Goal: Find specific page/section: Find specific page/section

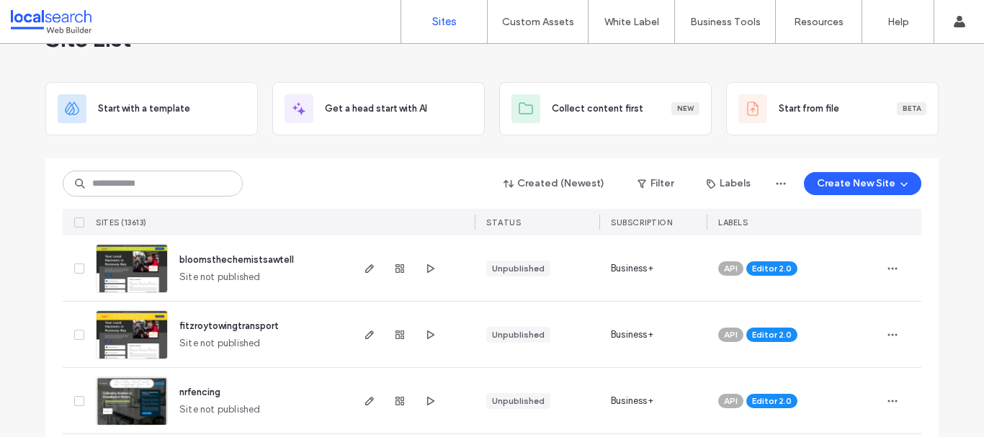
scroll to position [48, 0]
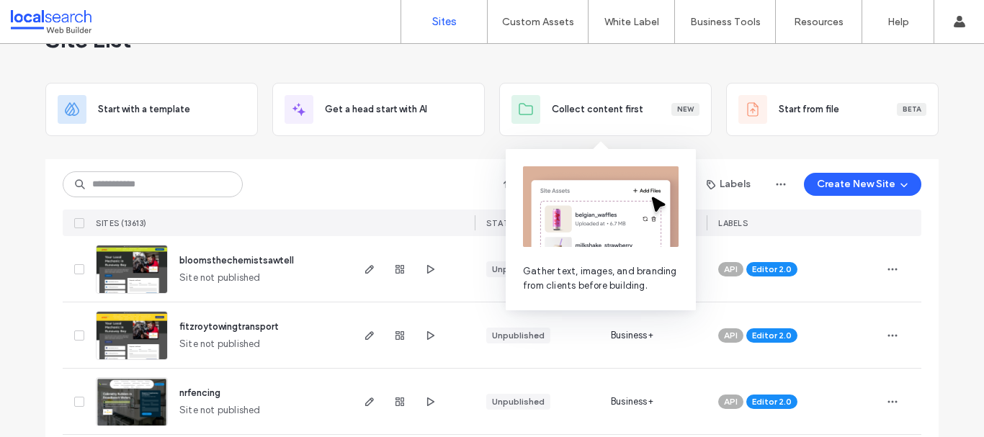
click at [338, 168] on div "Created (Newest) Filter Labels Create New Site SITES (13613) STATUS SUBSCRIPTIO…" at bounding box center [492, 197] width 858 height 77
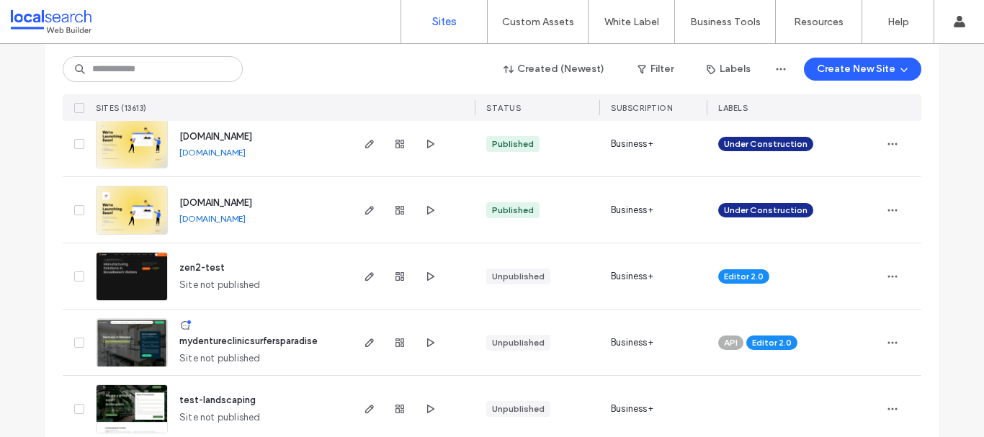
scroll to position [2362, 0]
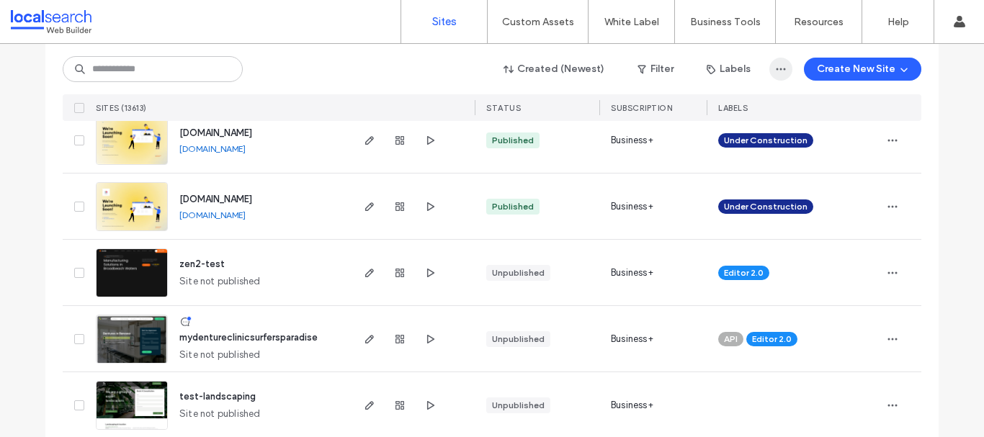
click at [779, 68] on icon "button" at bounding box center [781, 69] width 12 height 12
click at [647, 72] on span "button" at bounding box center [643, 69] width 14 height 22
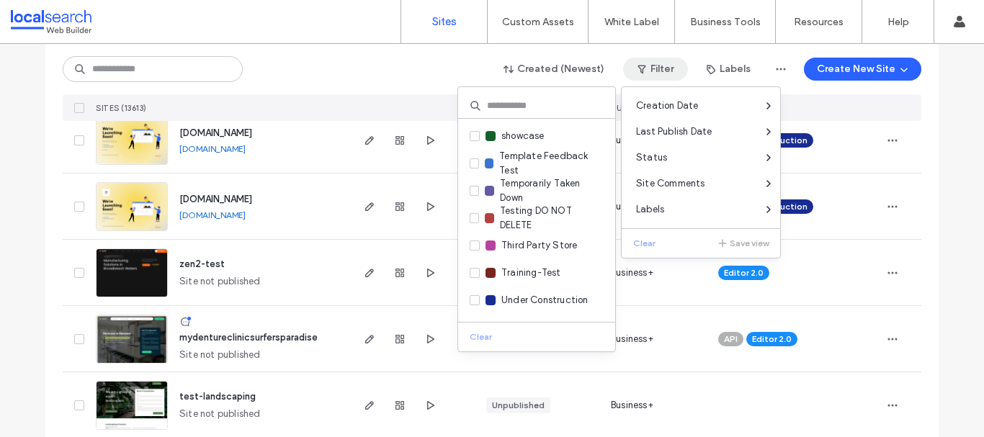
scroll to position [541, 0]
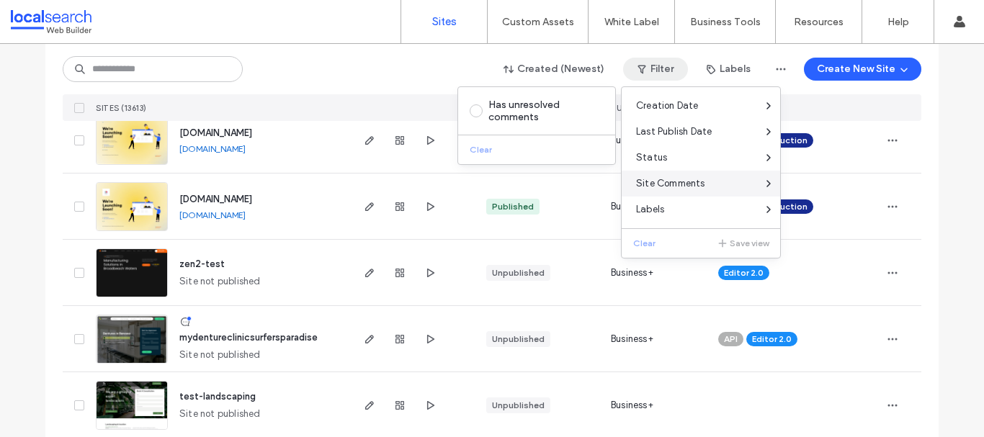
click at [665, 185] on span "Site Comments" at bounding box center [670, 183] width 69 height 14
click at [4, 260] on div "Site List Start with a template Get a head start with AI Collect content first …" at bounding box center [492, 311] width 984 height 5260
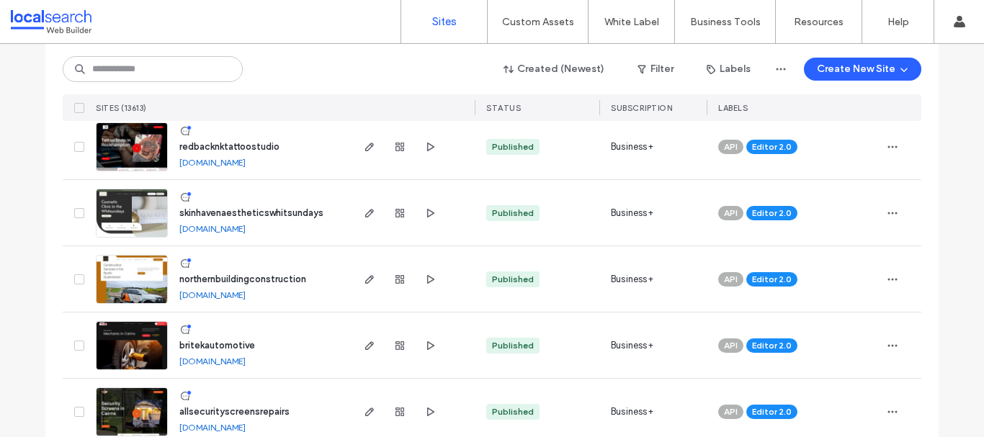
scroll to position [4867, 0]
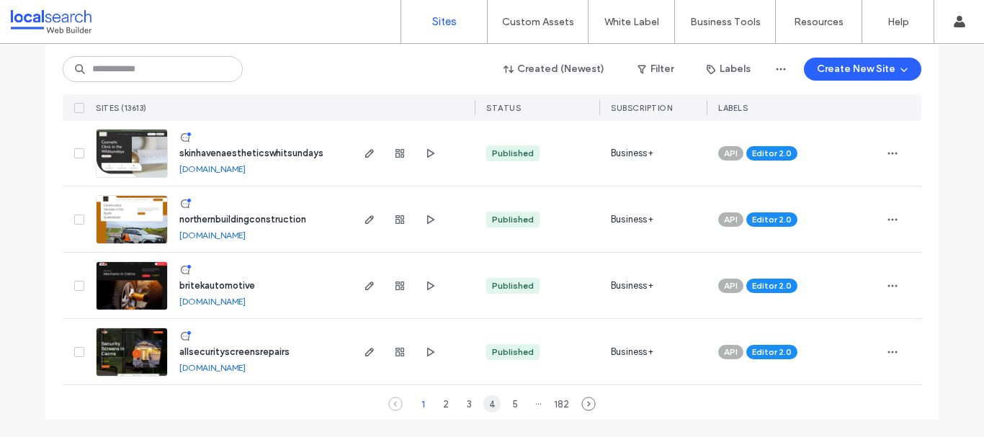
click at [491, 405] on div "4" at bounding box center [491, 403] width 17 height 17
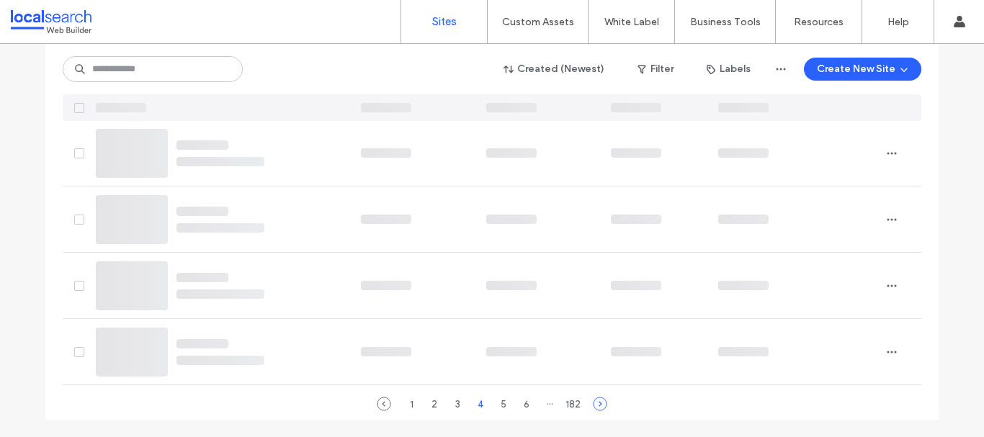
click at [593, 404] on use at bounding box center [599, 403] width 13 height 13
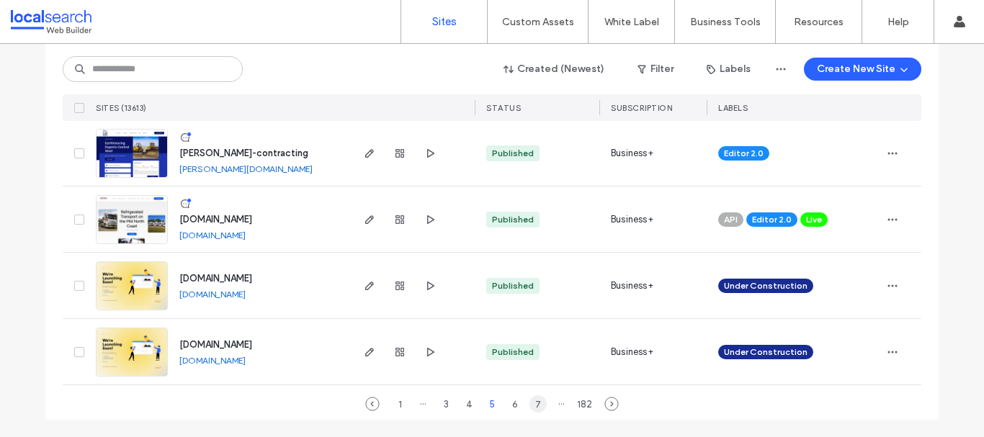
click at [537, 405] on div "7" at bounding box center [537, 403] width 17 height 17
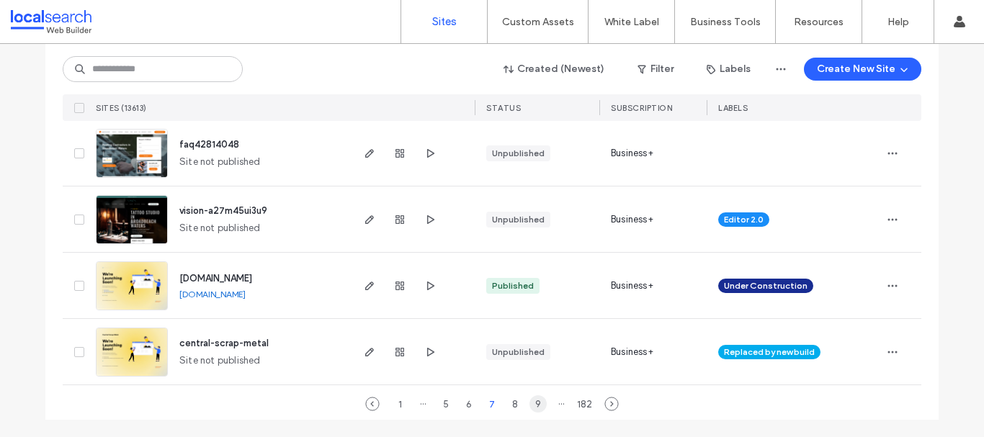
click at [539, 405] on div "9" at bounding box center [537, 403] width 17 height 17
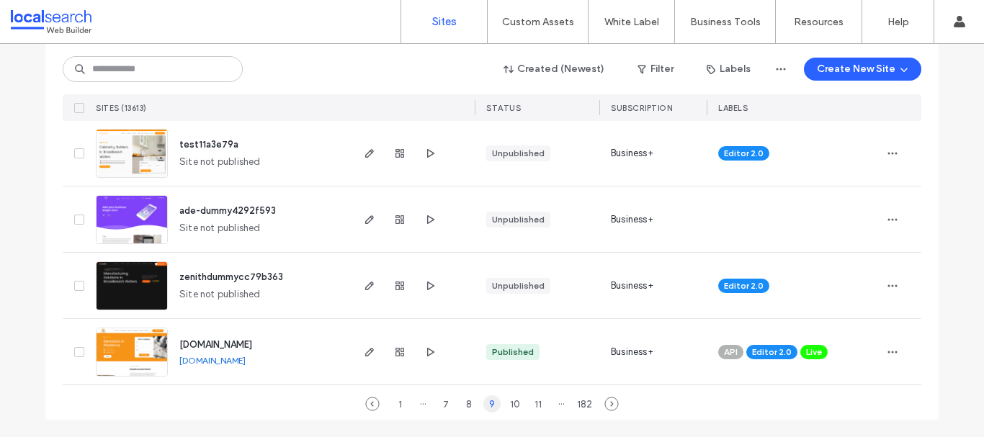
click at [539, 405] on div "11" at bounding box center [537, 403] width 17 height 17
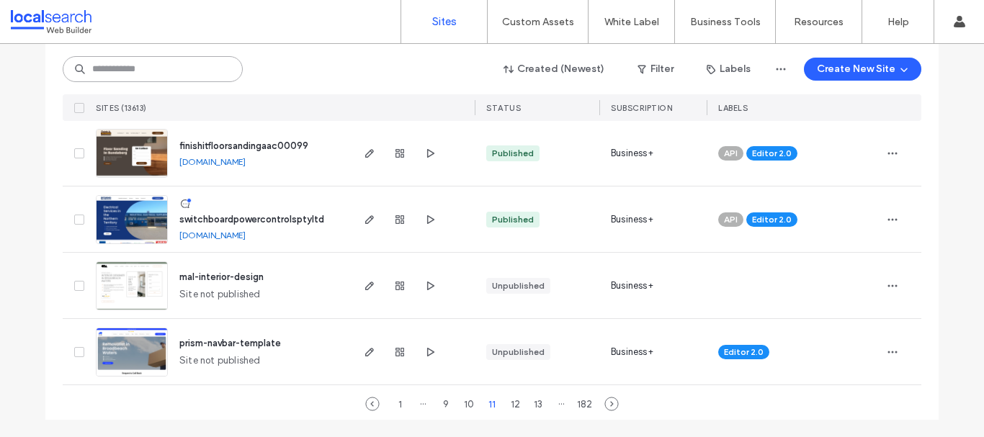
click at [170, 67] on input at bounding box center [153, 69] width 180 height 26
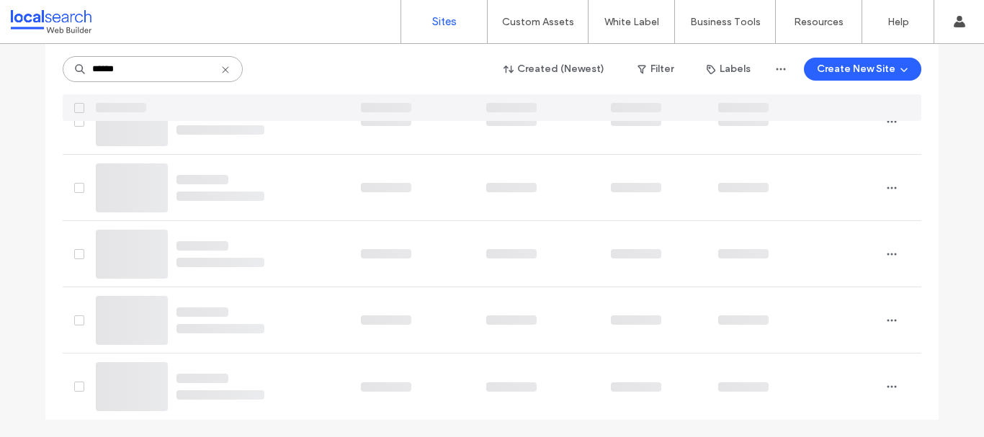
scroll to position [63, 0]
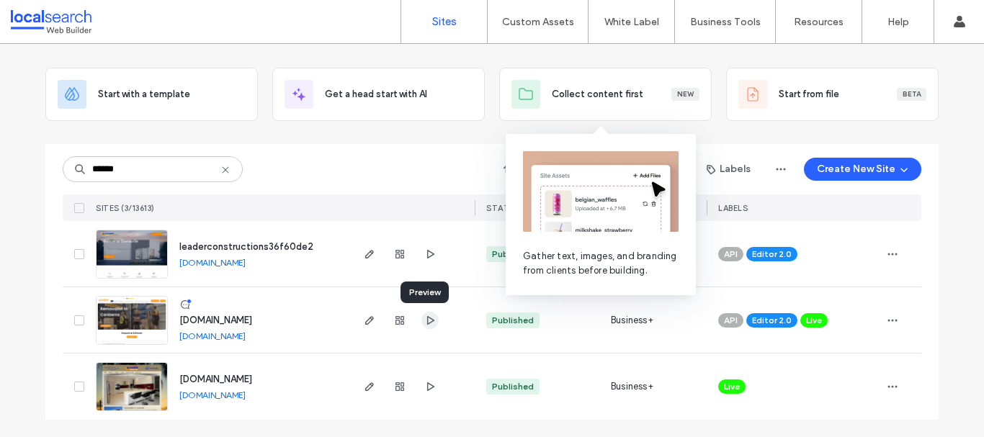
click at [427, 321] on use "button" at bounding box center [430, 319] width 7 height 9
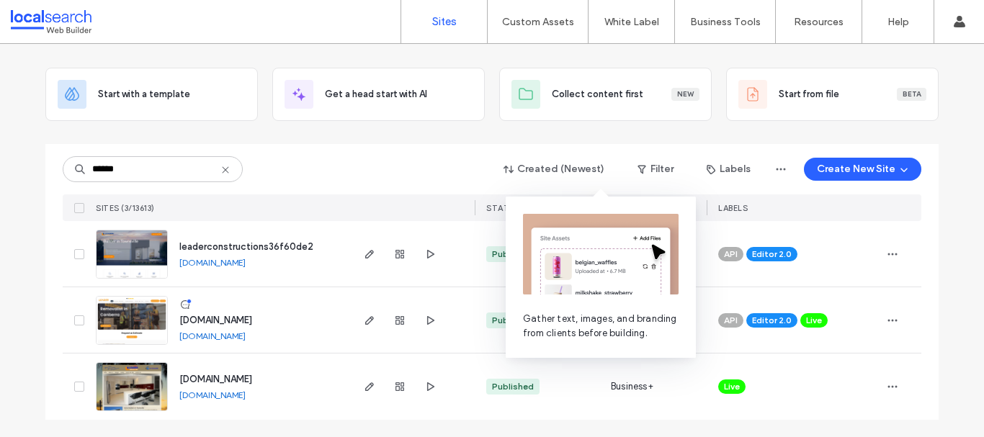
scroll to position [0, 0]
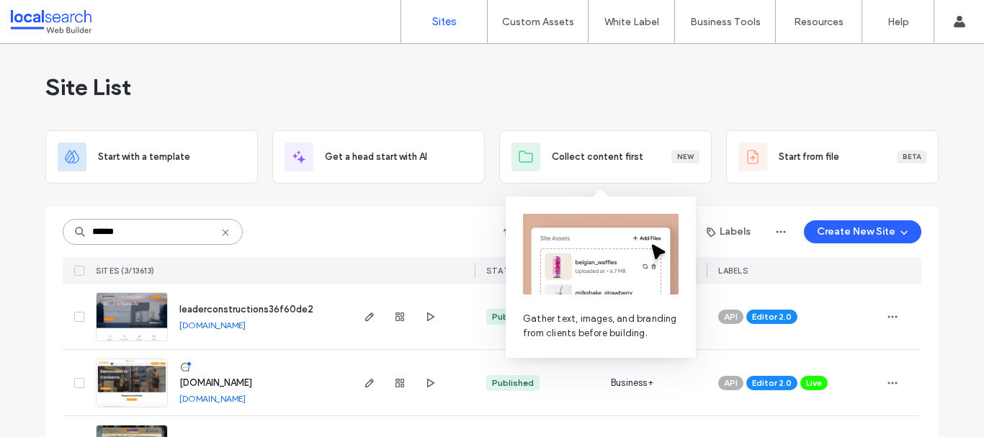
click at [174, 235] on input "******" at bounding box center [153, 232] width 180 height 26
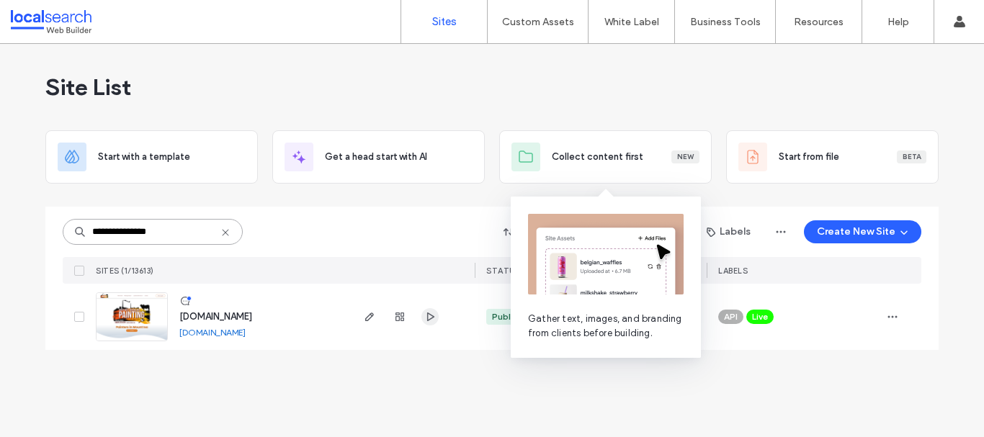
type input "**********"
click at [429, 320] on icon "button" at bounding box center [430, 317] width 12 height 12
click at [224, 232] on icon at bounding box center [226, 233] width 12 height 12
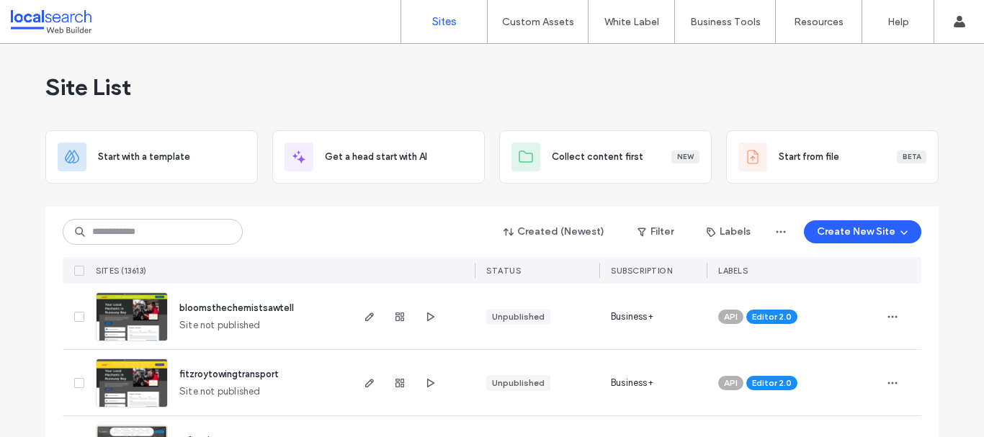
click at [368, 86] on div "Site List" at bounding box center [491, 87] width 893 height 86
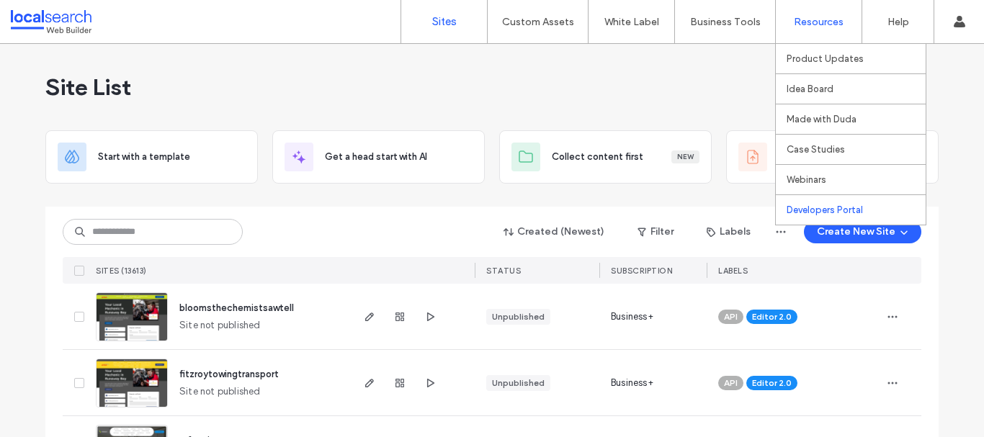
click at [823, 210] on label "Developers Portal" at bounding box center [824, 209] width 76 height 11
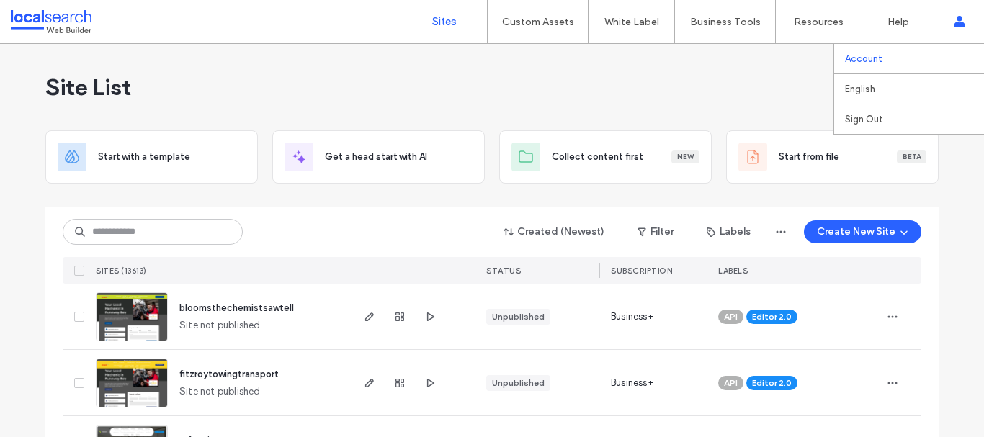
click at [880, 64] on link "Account" at bounding box center [914, 59] width 139 height 30
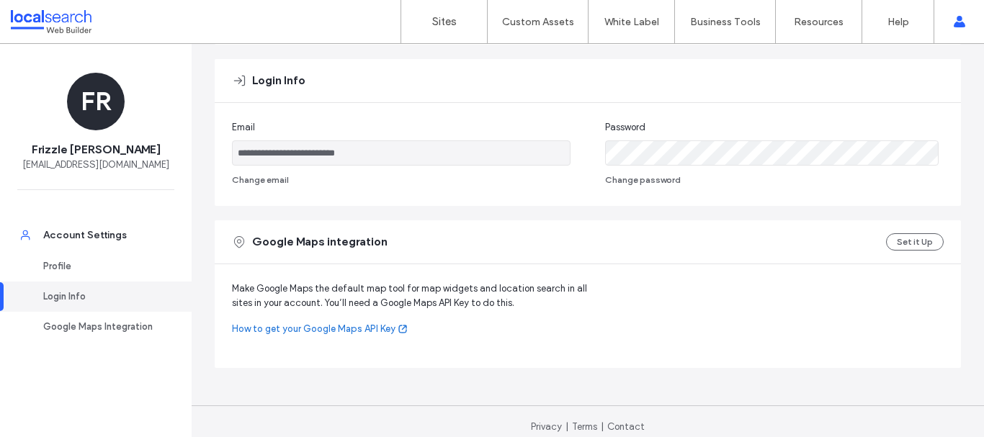
scroll to position [264, 0]
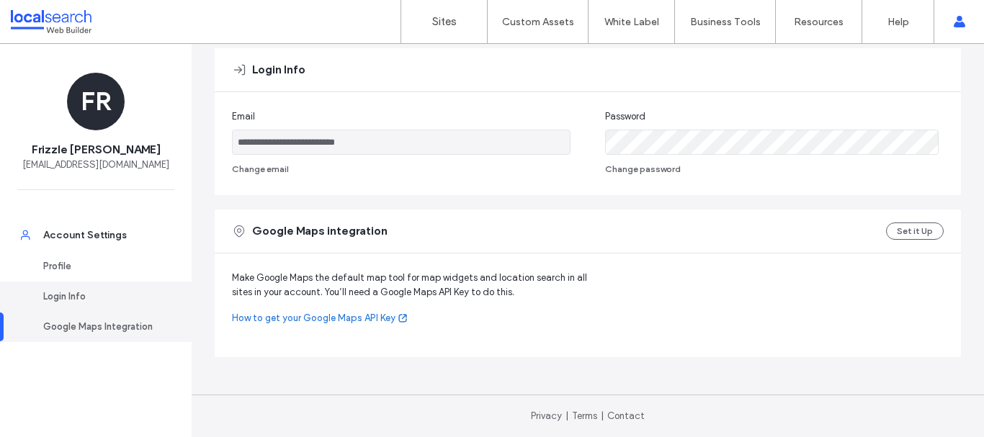
click at [71, 291] on div "Login Info" at bounding box center [102, 296] width 118 height 14
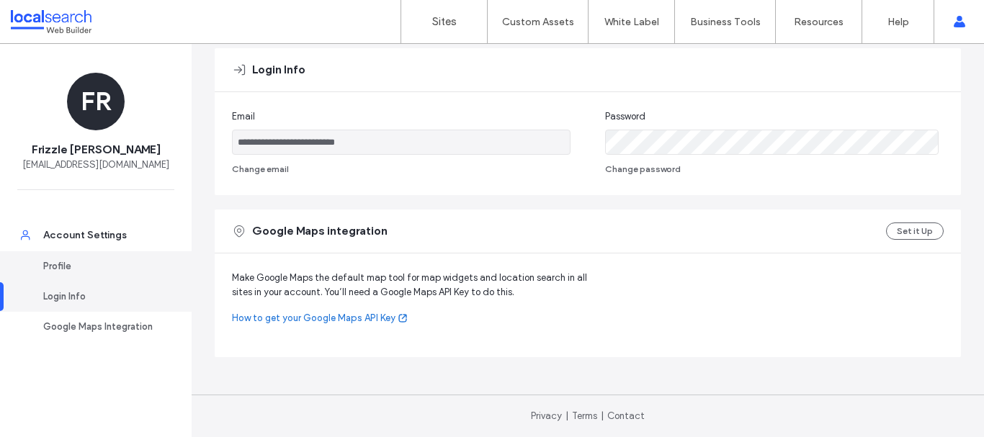
click at [73, 273] on div "Profile" at bounding box center [102, 266] width 118 height 14
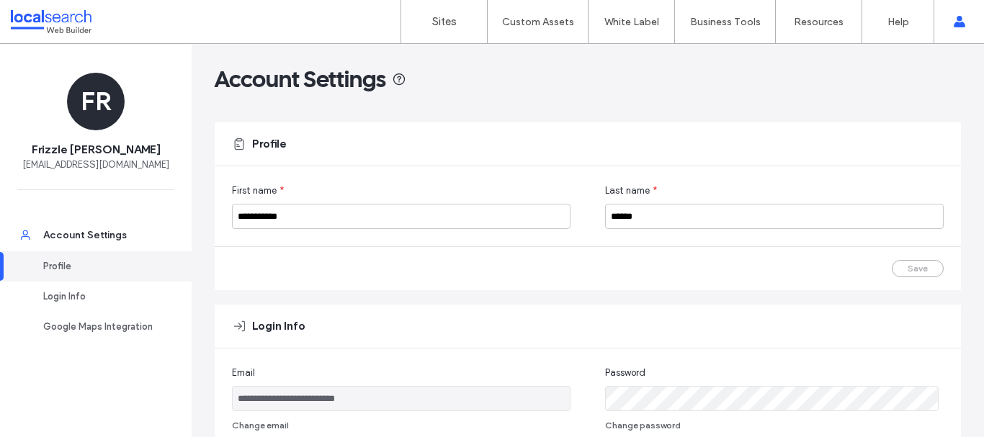
scroll to position [0, 0]
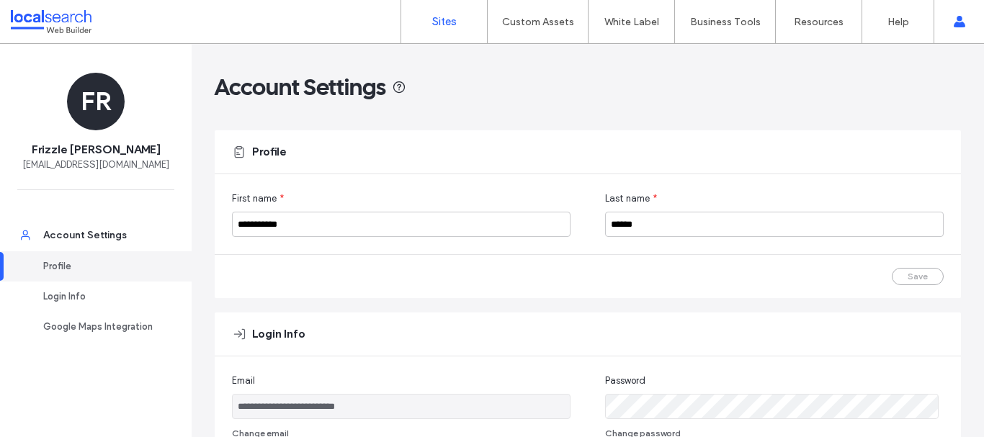
click at [469, 26] on link "Sites" at bounding box center [444, 21] width 86 height 43
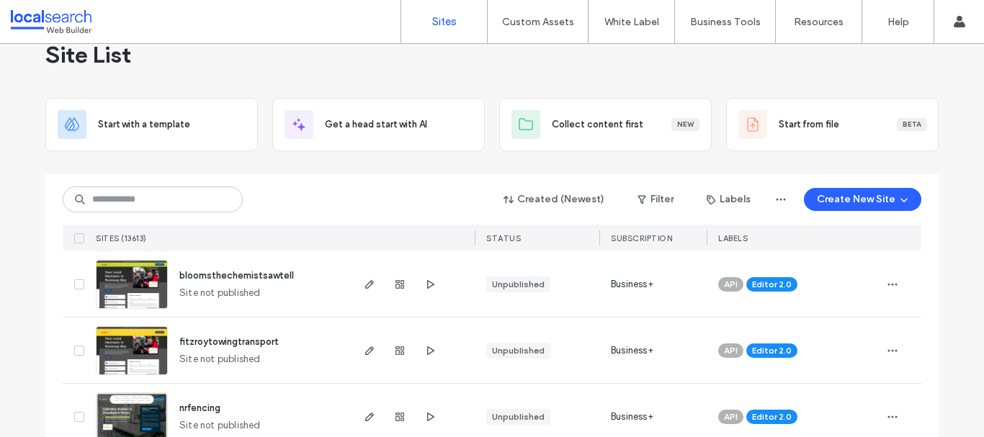
scroll to position [34, 0]
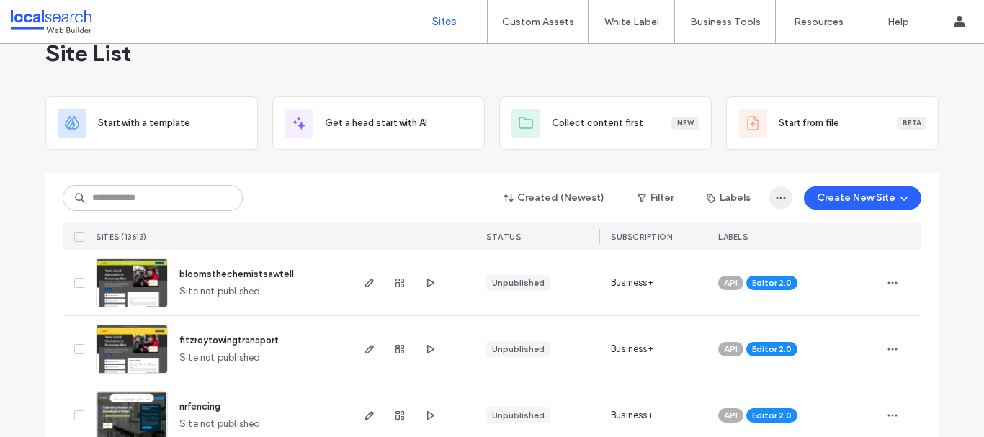
click at [771, 198] on span "button" at bounding box center [780, 197] width 23 height 23
click at [217, 202] on input at bounding box center [153, 198] width 180 height 26
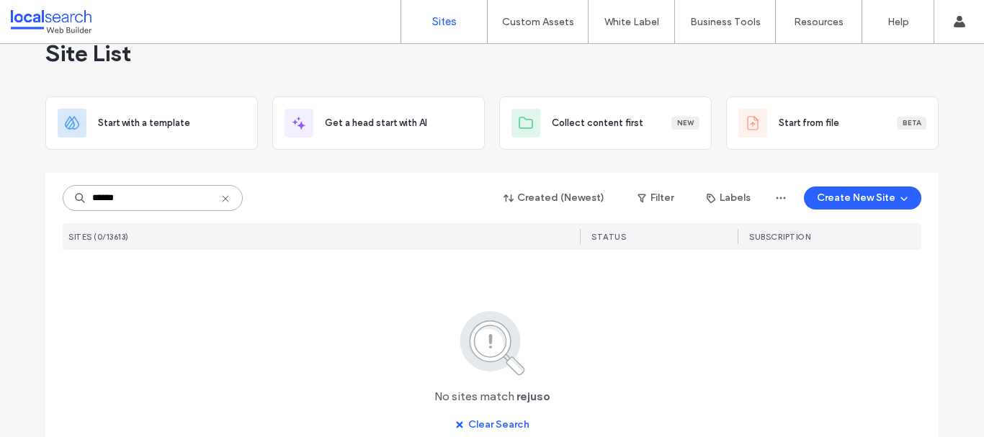
type input "******"
click at [220, 202] on icon at bounding box center [226, 199] width 12 height 12
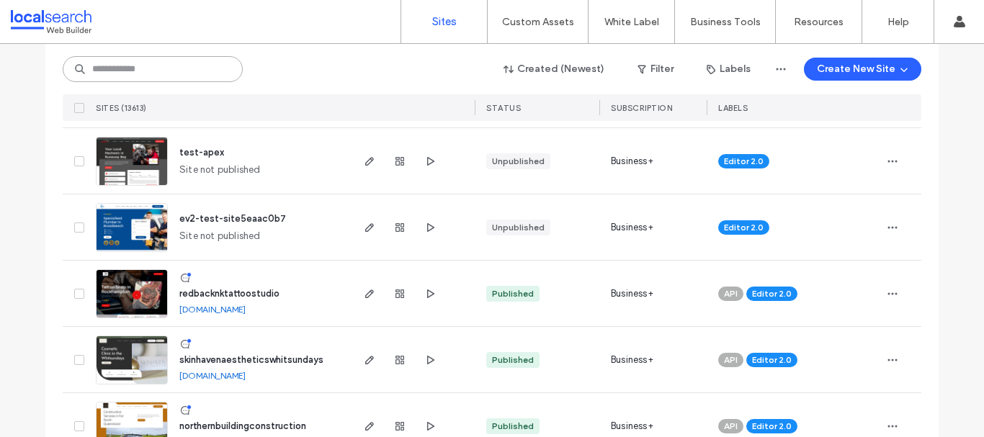
scroll to position [4867, 0]
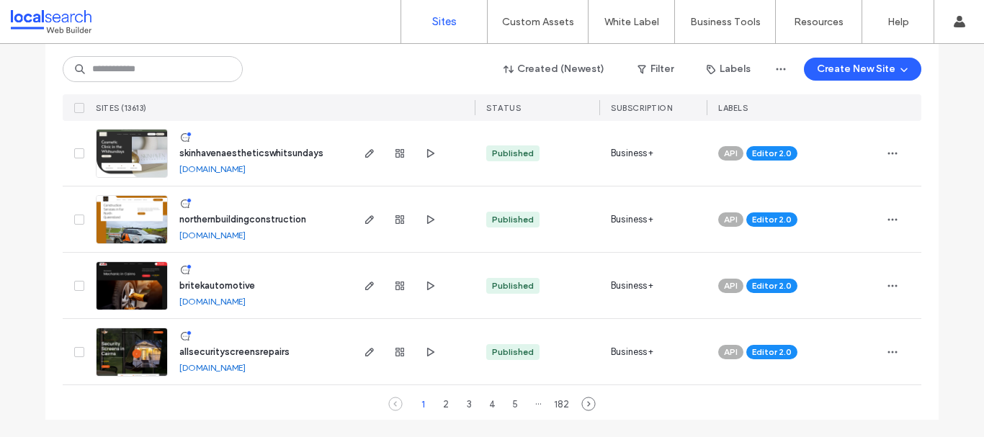
click at [534, 403] on div "···" at bounding box center [537, 403] width 17 height 17
click at [511, 405] on div "5" at bounding box center [514, 403] width 17 height 17
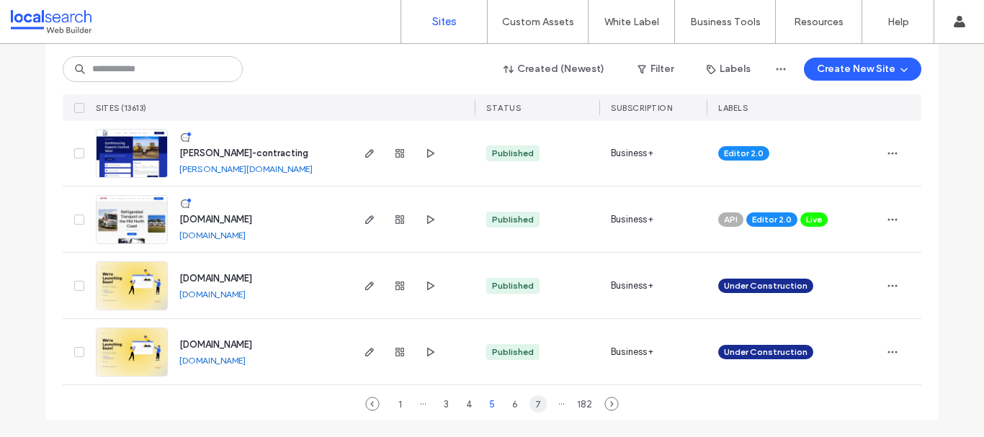
click at [536, 403] on div "7" at bounding box center [537, 403] width 17 height 17
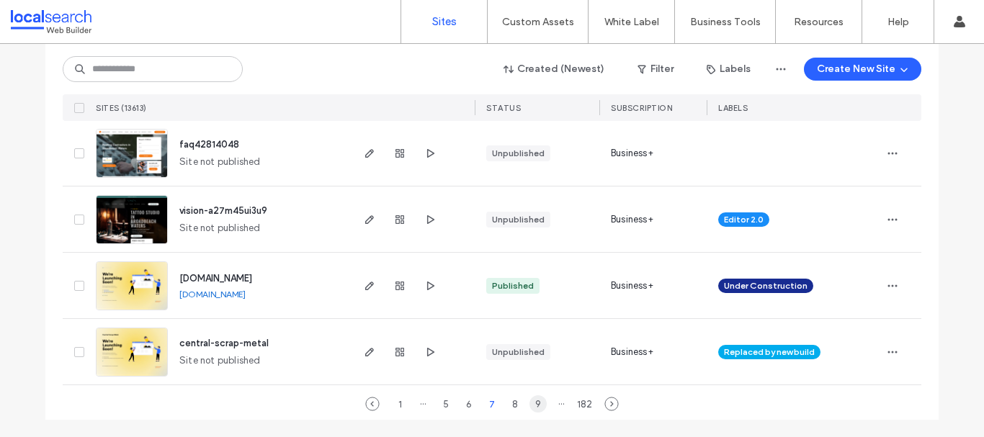
click at [531, 405] on div "9" at bounding box center [537, 403] width 17 height 17
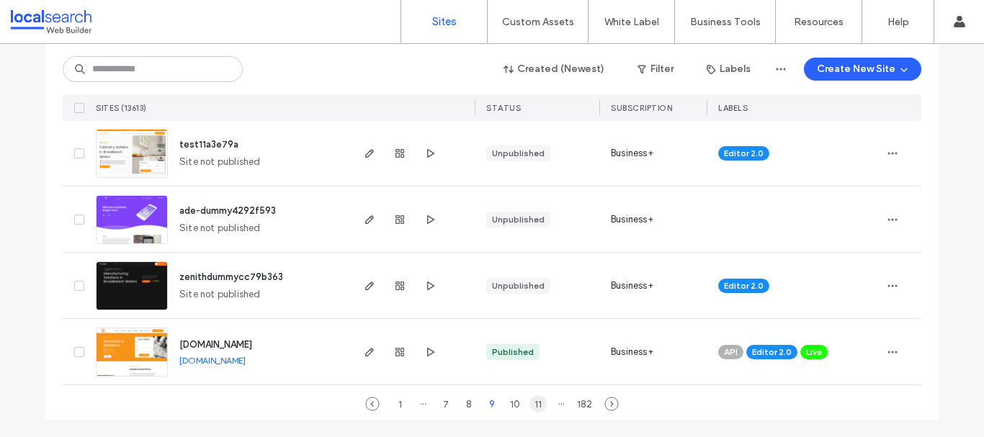
click at [537, 405] on div "11" at bounding box center [537, 403] width 17 height 17
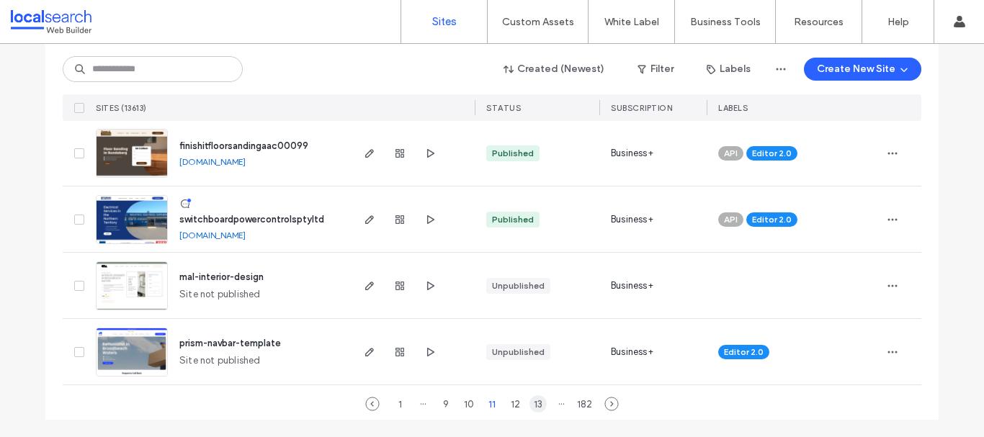
click at [537, 403] on div "13" at bounding box center [537, 403] width 17 height 17
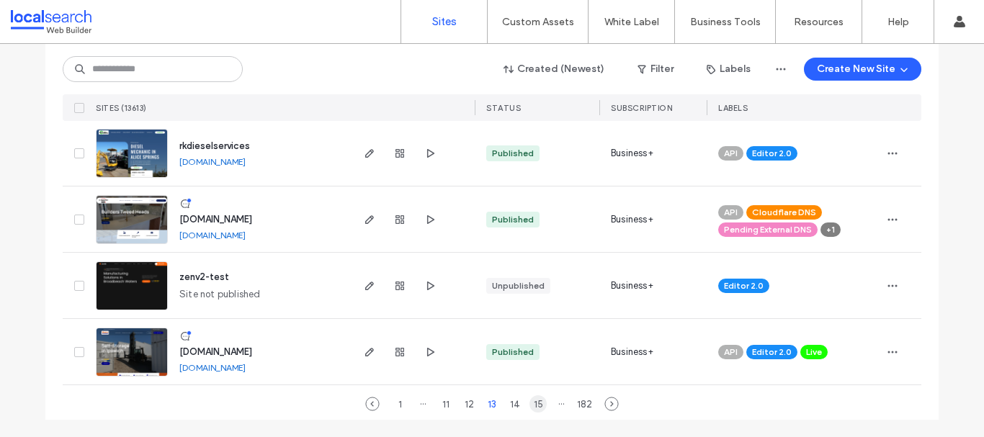
click at [534, 401] on div "15" at bounding box center [537, 403] width 17 height 17
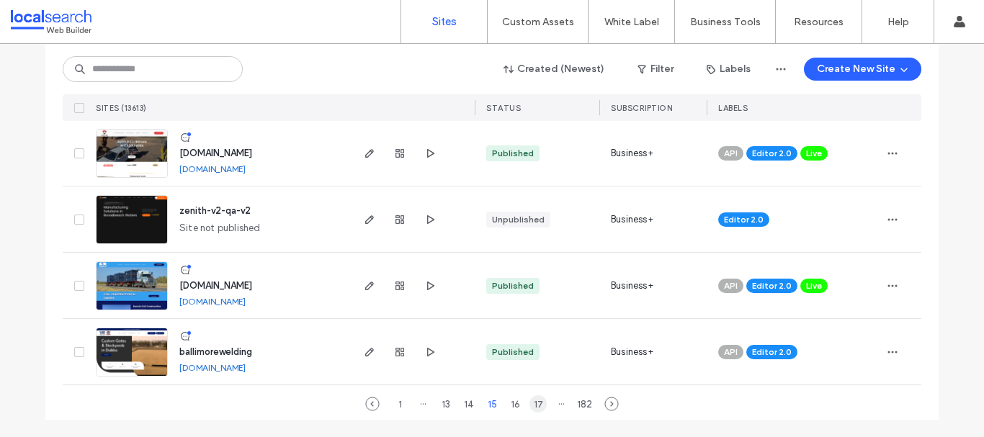
click at [535, 406] on div "17" at bounding box center [537, 403] width 17 height 17
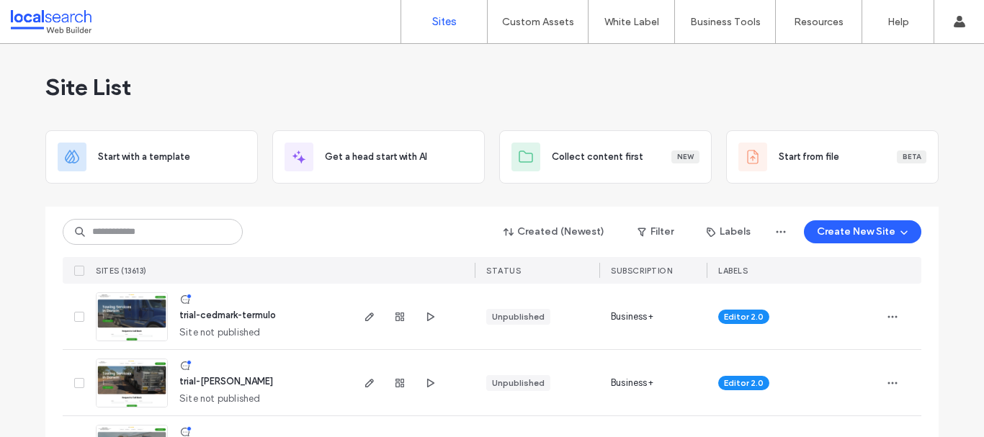
scroll to position [4867, 0]
